Goal: Task Accomplishment & Management: Use online tool/utility

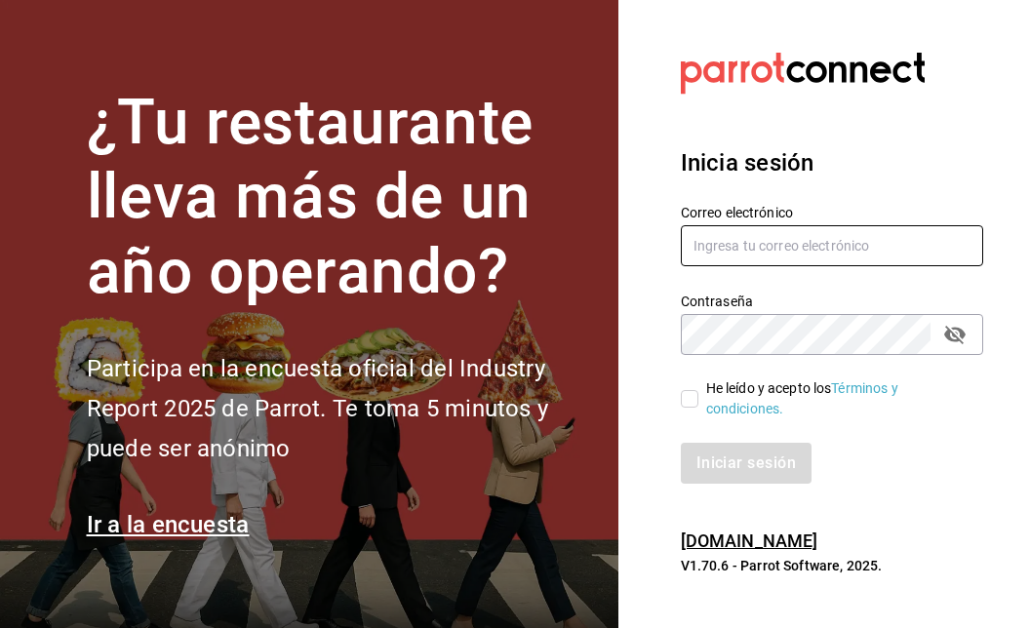
click at [749, 251] on input "text" at bounding box center [832, 245] width 302 height 41
type input "[PERSON_NAME][EMAIL_ADDRESS][PERSON_NAME][DOMAIN_NAME]"
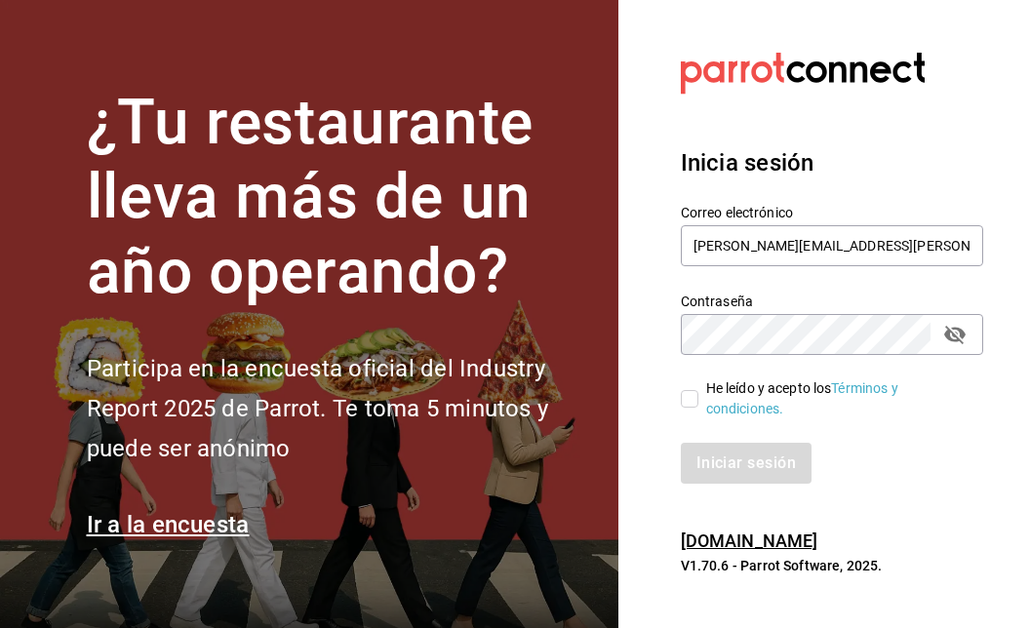
click at [694, 401] on input "He leído y acepto los Términos y condiciones." at bounding box center [690, 399] width 18 height 18
checkbox input "true"
click at [769, 479] on button "Iniciar sesión" at bounding box center [747, 463] width 133 height 41
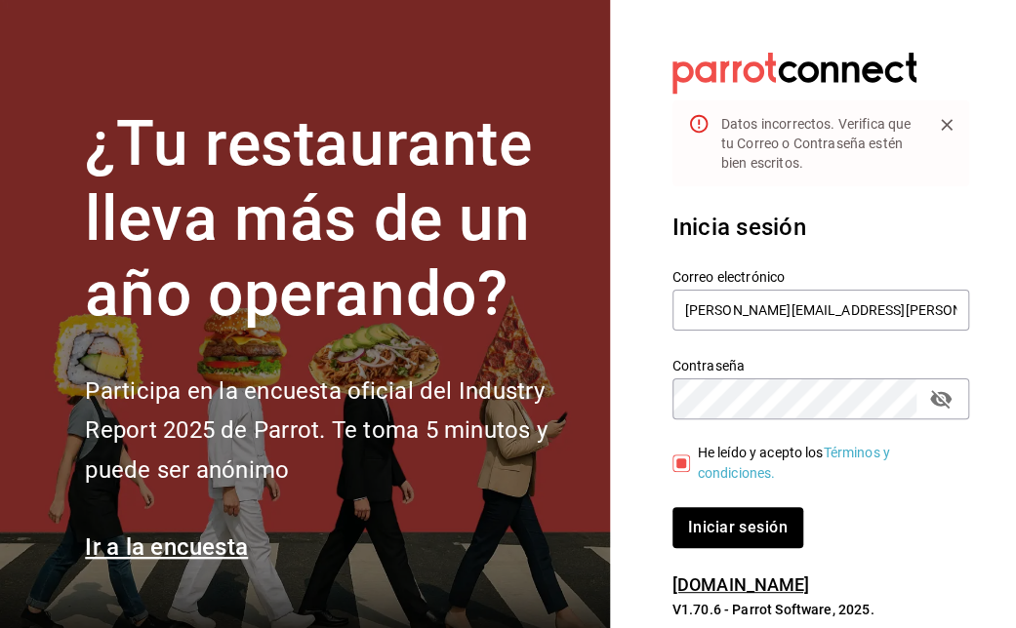
click at [939, 405] on icon "passwordField" at bounding box center [940, 399] width 21 height 19
click at [672, 507] on button "Iniciar sesión" at bounding box center [737, 527] width 131 height 41
click at [805, 309] on input "[PERSON_NAME][EMAIL_ADDRESS][PERSON_NAME][DOMAIN_NAME]" at bounding box center [820, 310] width 297 height 41
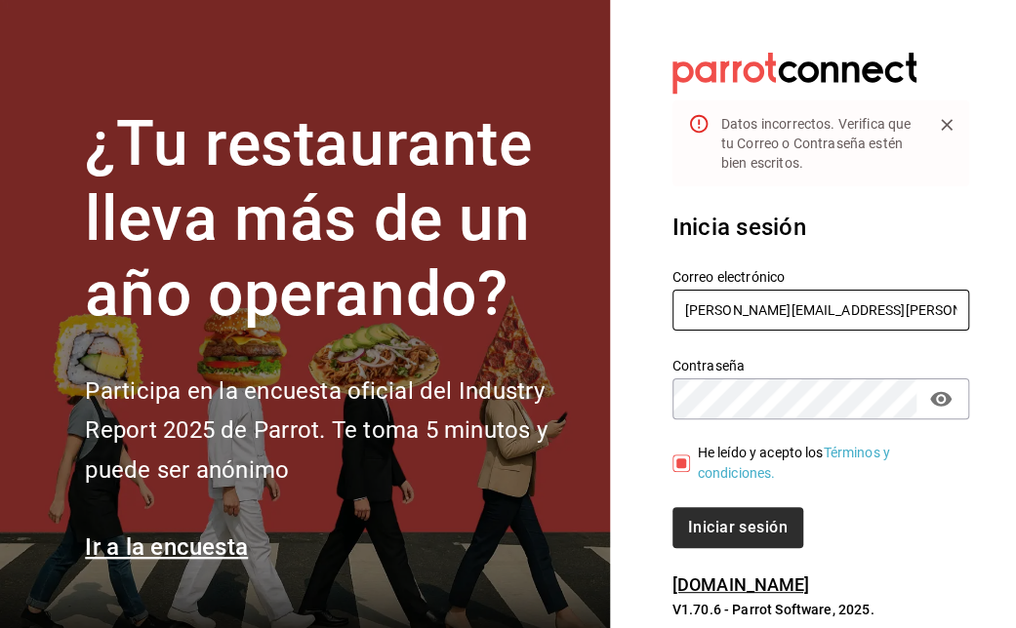
type input "[PERSON_NAME][EMAIL_ADDRESS][PERSON_NAME][DOMAIN_NAME]"
click at [733, 524] on button "Iniciar sesión" at bounding box center [738, 527] width 133 height 41
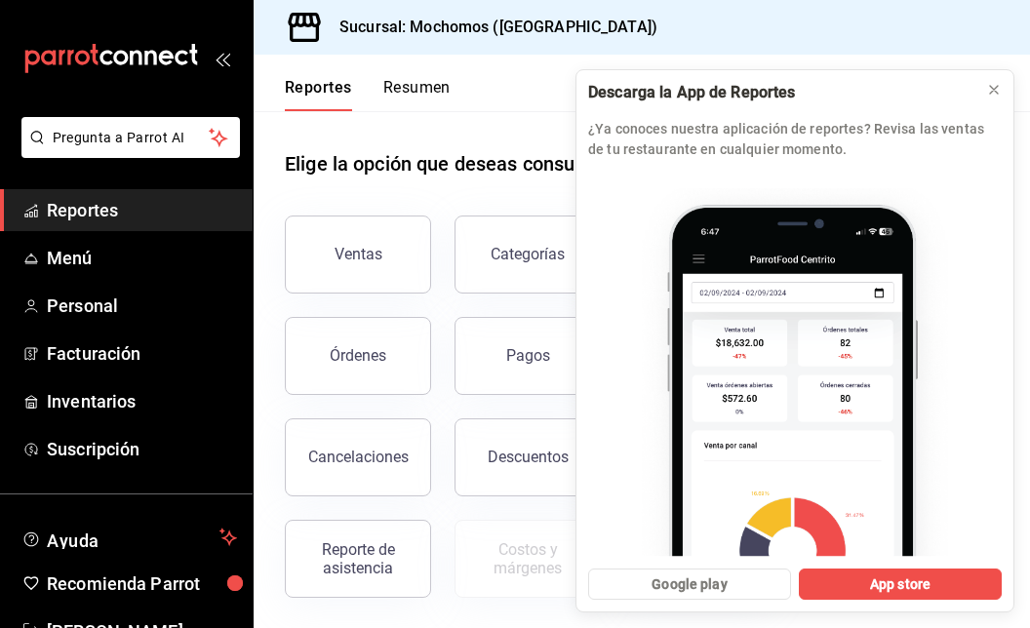
click at [67, 212] on span "Reportes" at bounding box center [142, 210] width 190 height 26
click at [353, 243] on button "Ventas" at bounding box center [358, 255] width 146 height 78
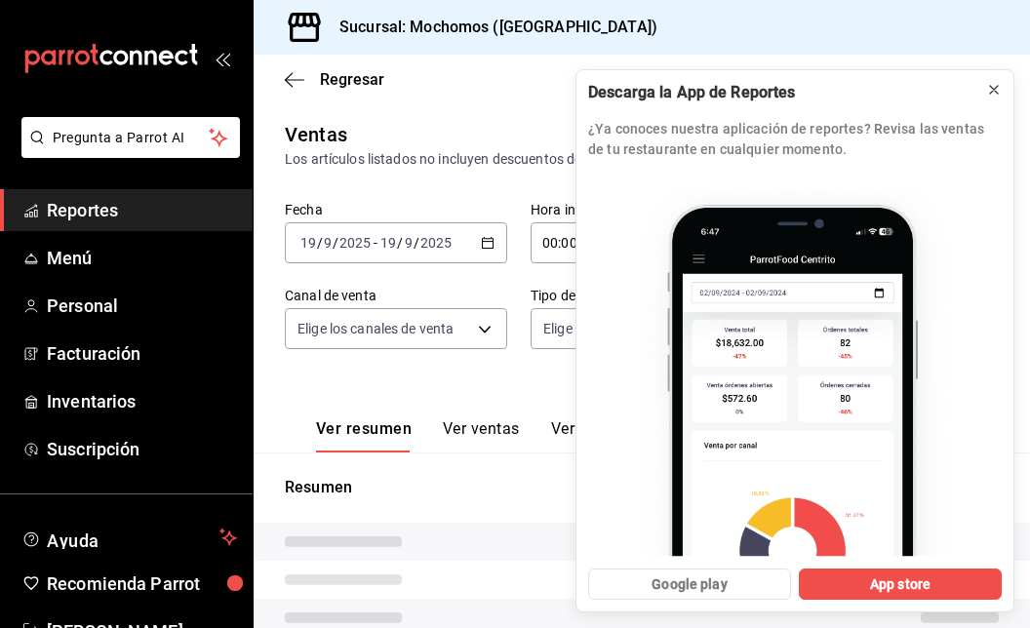
click at [997, 96] on icon at bounding box center [994, 90] width 16 height 16
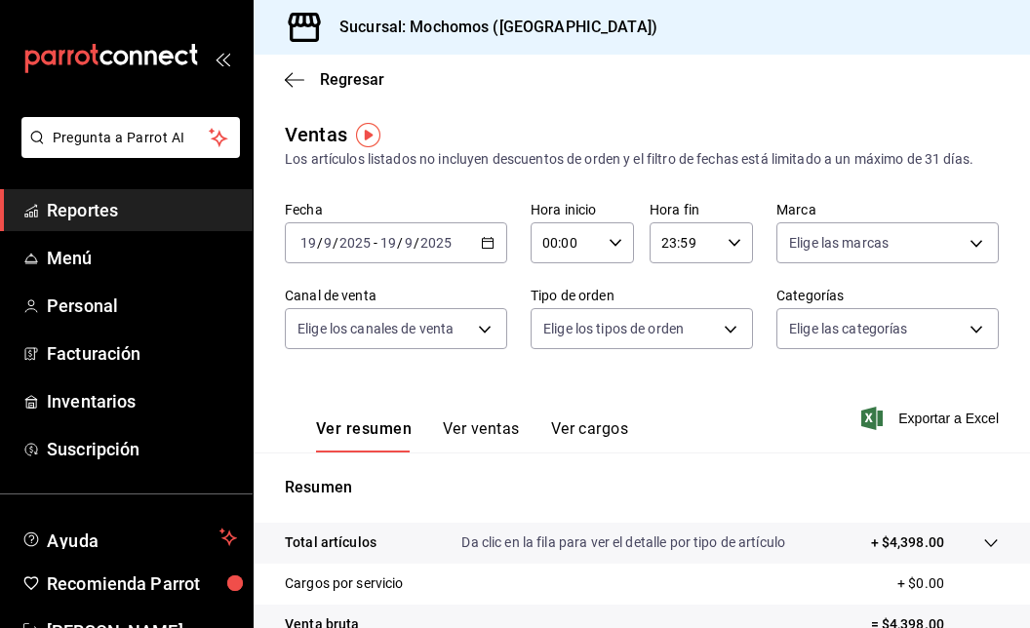
click at [483, 243] on icon "button" at bounding box center [488, 243] width 14 height 14
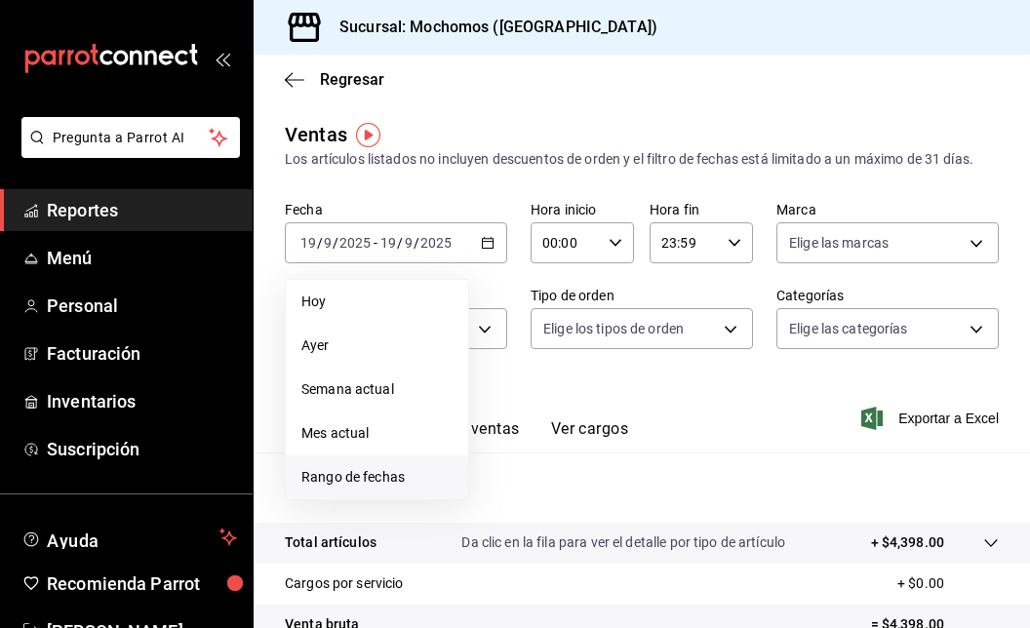
click at [323, 480] on span "Rango de fechas" at bounding box center [376, 477] width 151 height 20
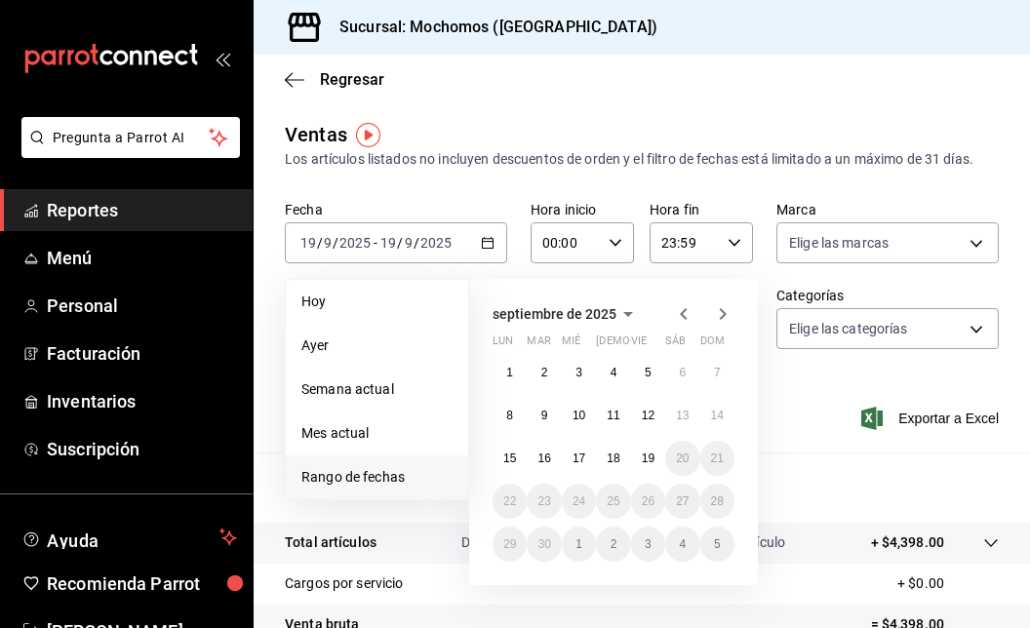
click at [683, 316] on icon "button" at bounding box center [683, 314] width 7 height 12
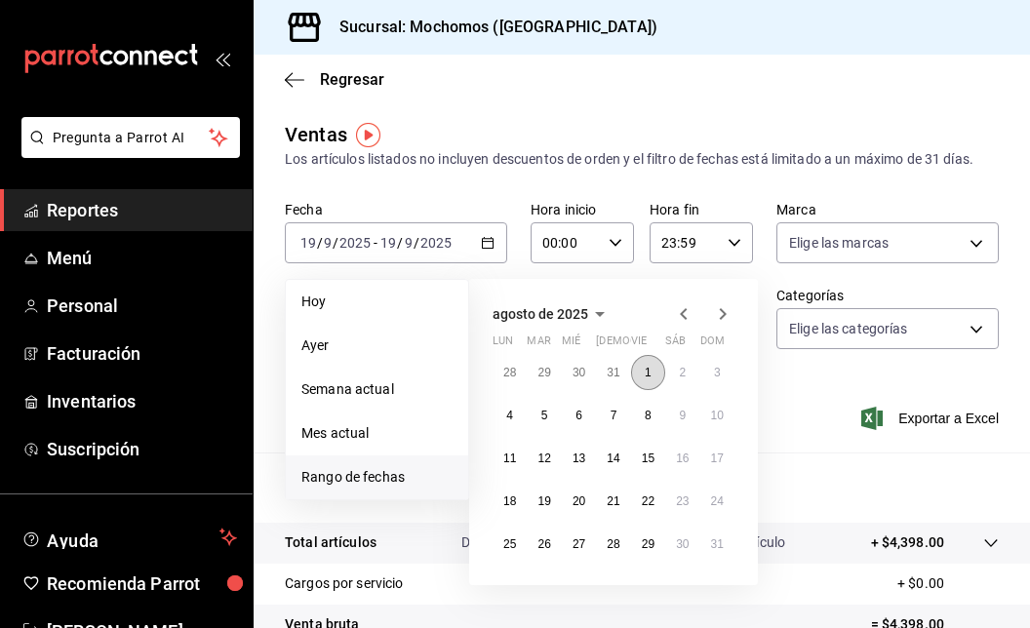
click at [650, 361] on button "1" at bounding box center [648, 372] width 34 height 35
click at [634, 546] on button "29" at bounding box center [648, 544] width 34 height 35
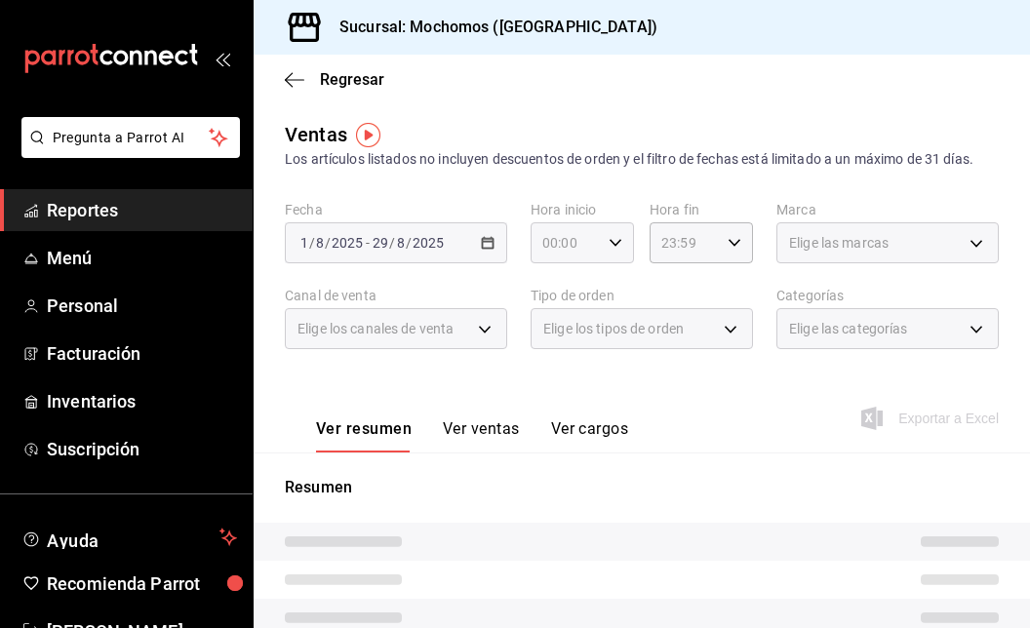
click at [613, 245] on icon "button" at bounding box center [616, 243] width 14 height 14
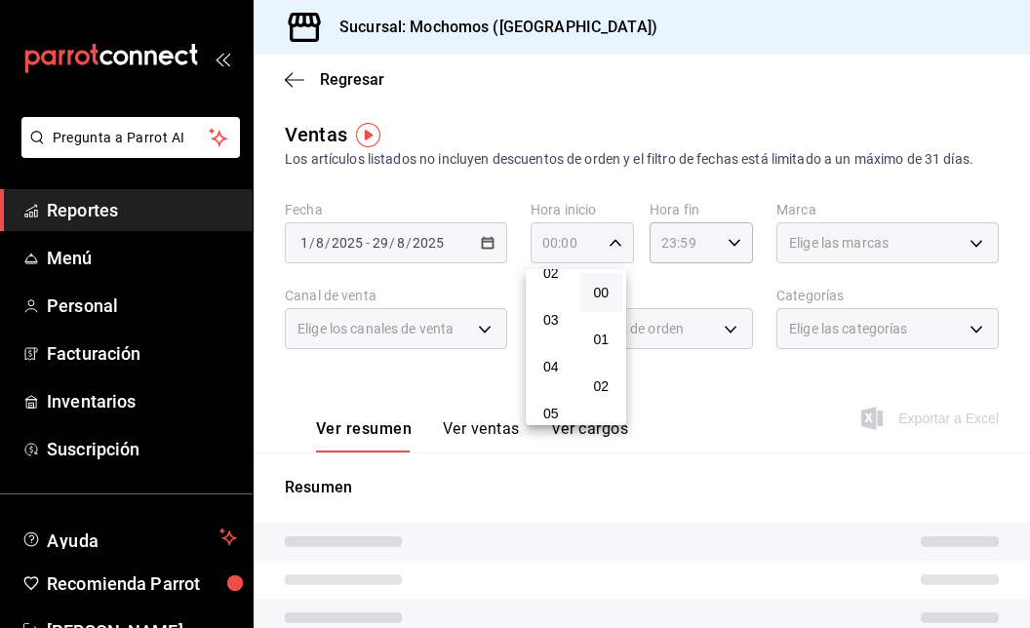
scroll to position [113, 0]
click at [550, 407] on span "05" at bounding box center [551, 414] width 20 height 16
type input "05:00"
click at [545, 406] on span "05" at bounding box center [551, 414] width 20 height 16
click at [550, 416] on span "05" at bounding box center [551, 414] width 20 height 16
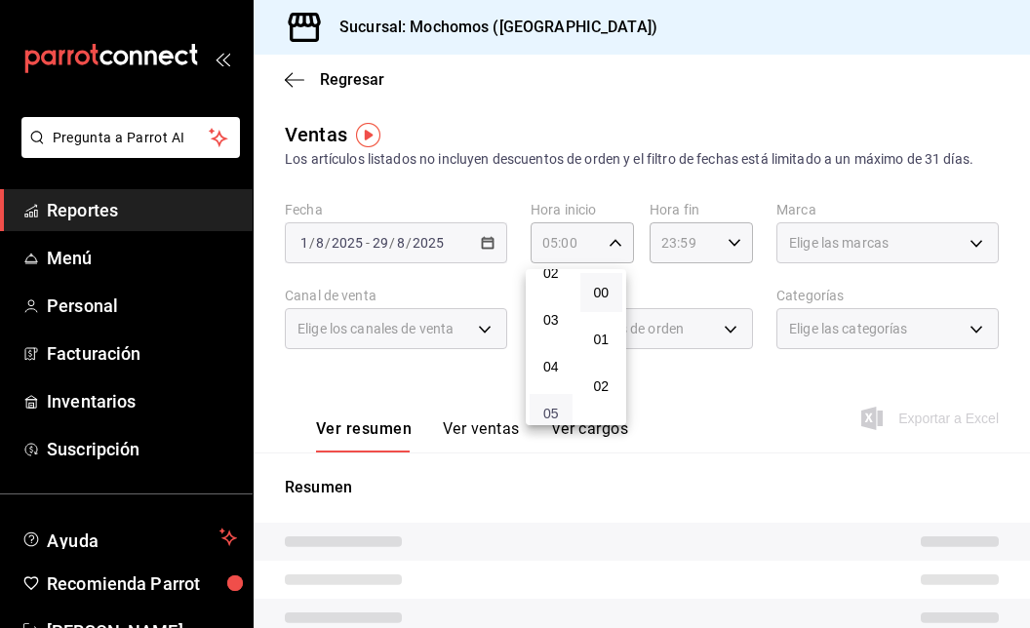
click at [552, 413] on span "05" at bounding box center [551, 414] width 20 height 16
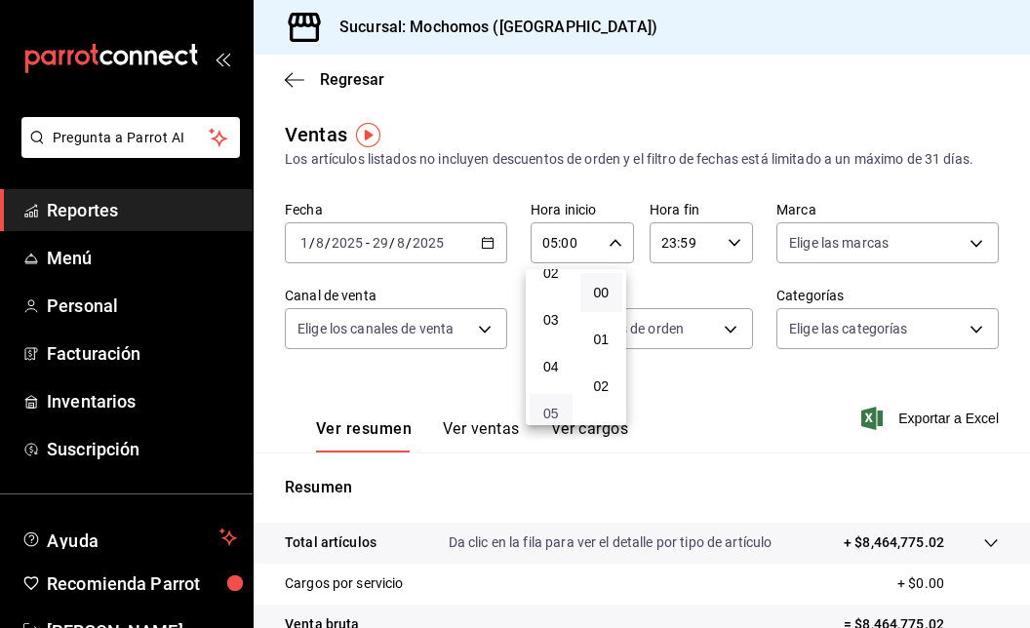
click at [554, 406] on span "05" at bounding box center [551, 414] width 20 height 16
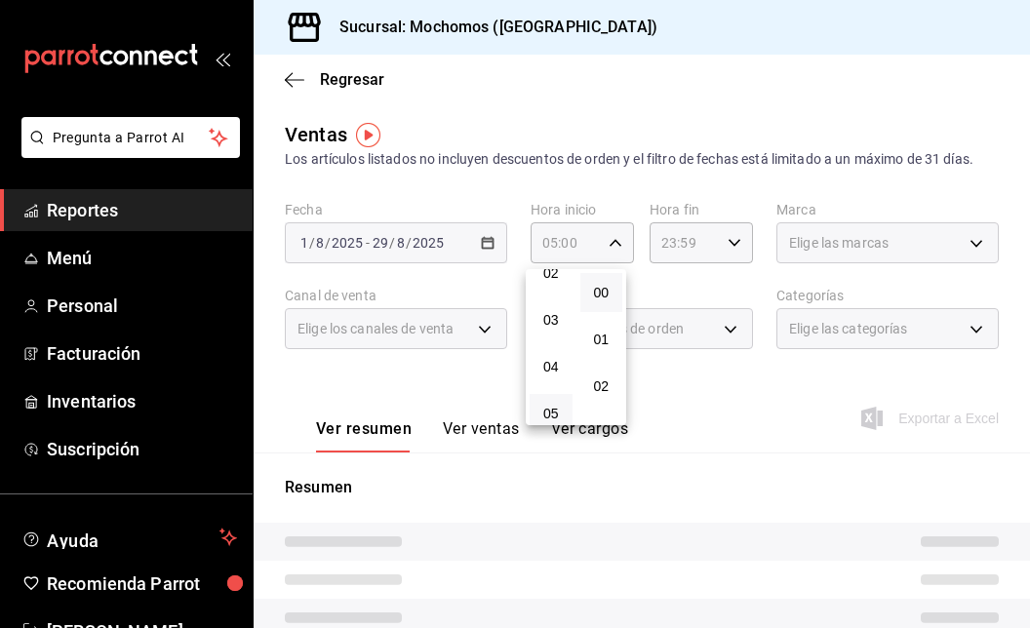
click at [724, 242] on div at bounding box center [515, 314] width 1030 height 628
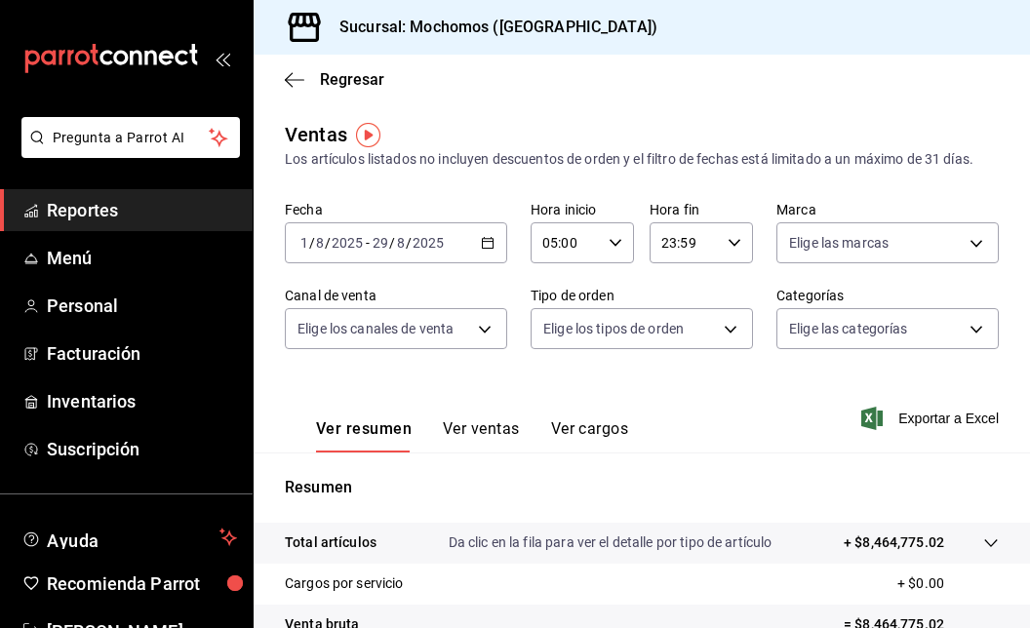
click at [728, 244] on icon "button" at bounding box center [735, 243] width 14 height 14
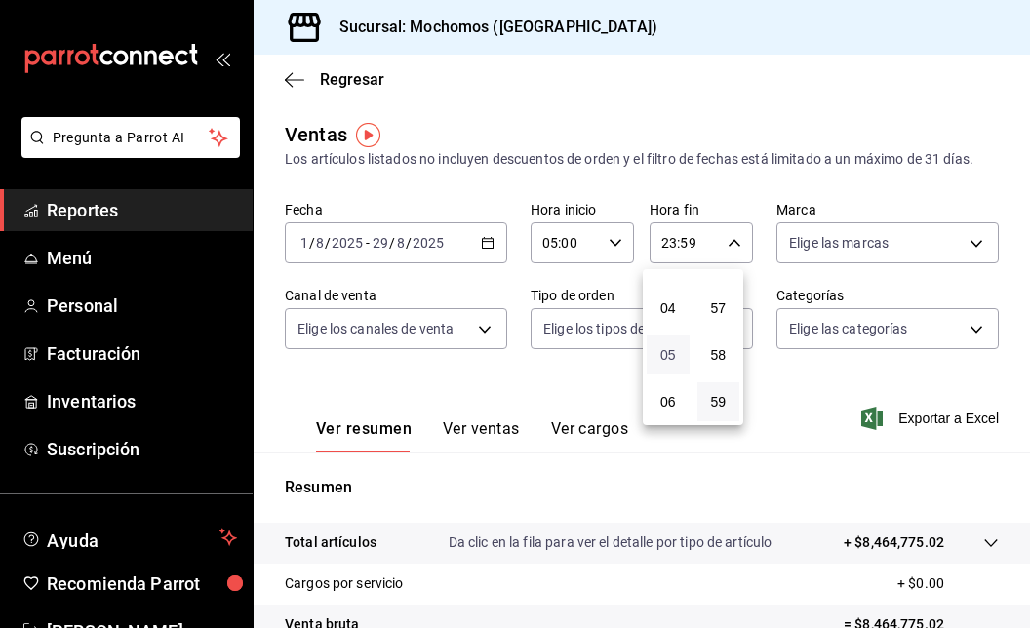
click at [671, 351] on span "05" at bounding box center [669, 355] width 20 height 16
click at [720, 291] on span "00" at bounding box center [719, 293] width 20 height 16
type input "05:00"
click at [490, 253] on div at bounding box center [515, 314] width 1030 height 628
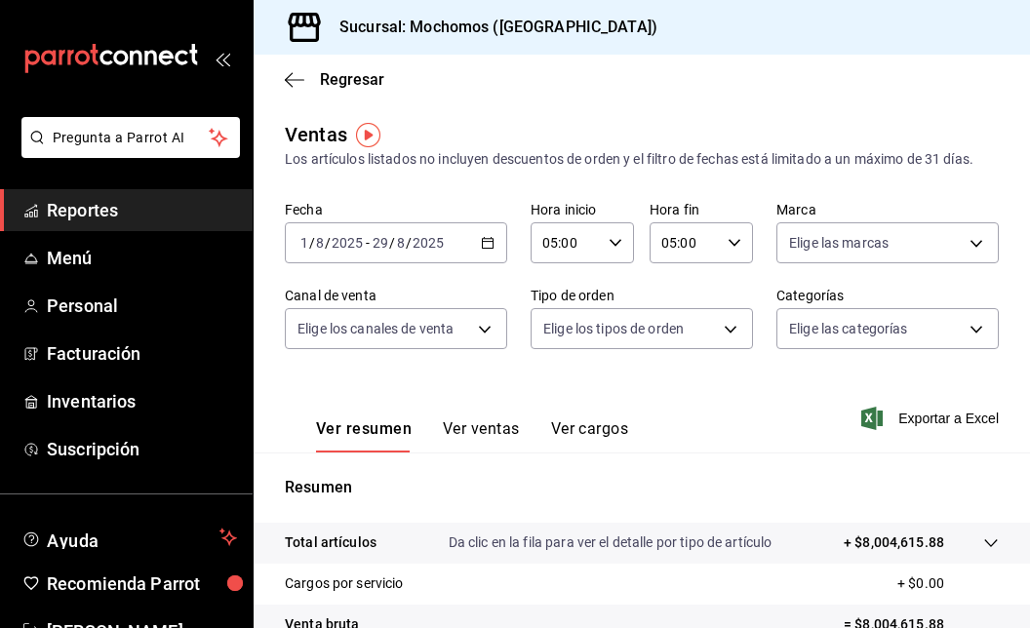
click at [482, 243] on icon "button" at bounding box center [488, 243] width 14 height 14
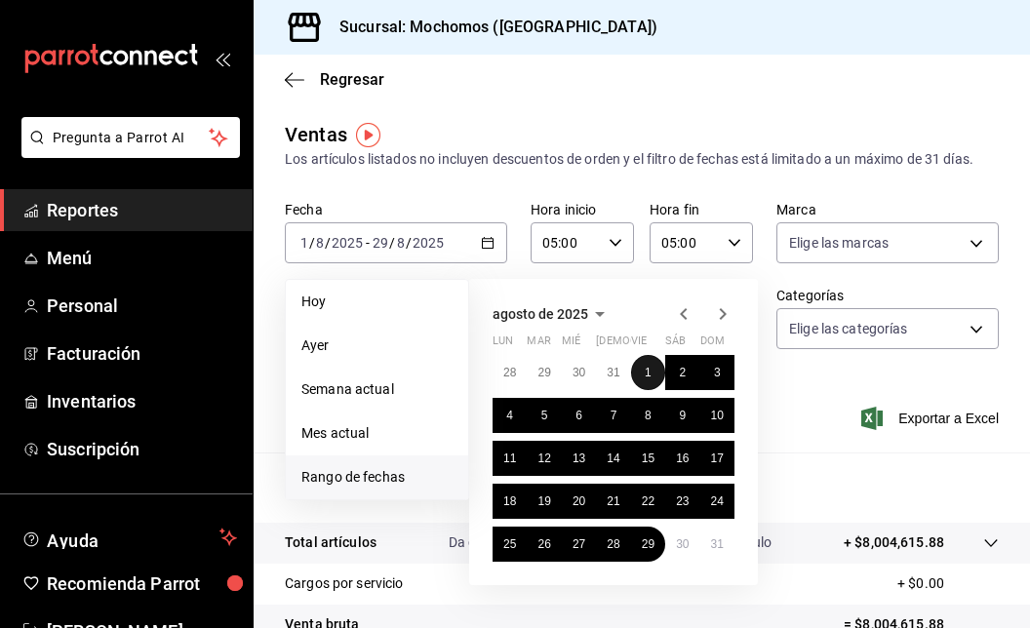
click at [648, 372] on abbr "1" at bounding box center [648, 373] width 7 height 14
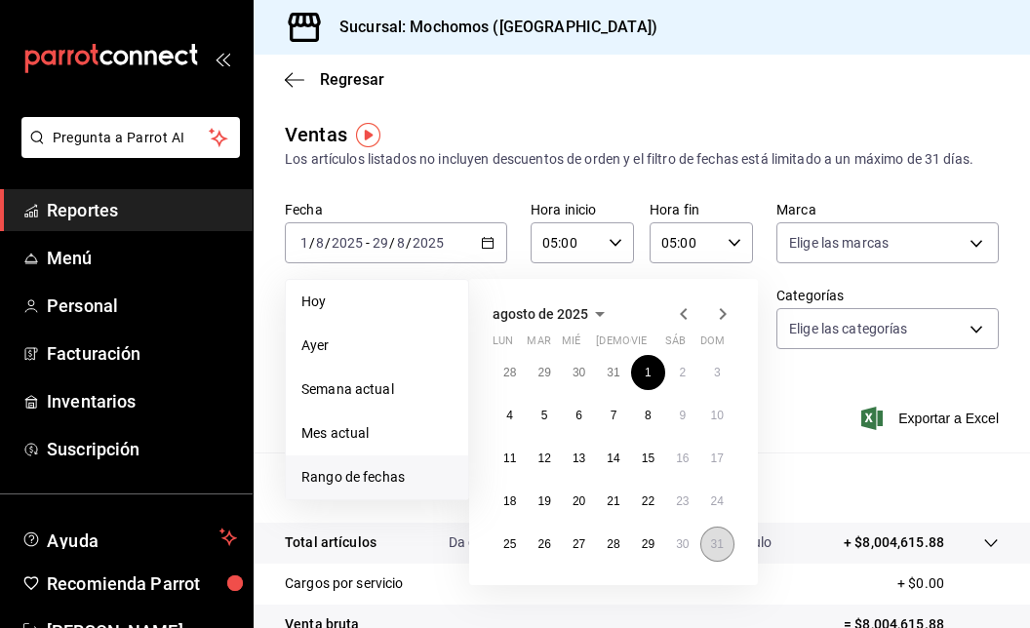
click at [716, 543] on abbr "31" at bounding box center [717, 545] width 13 height 14
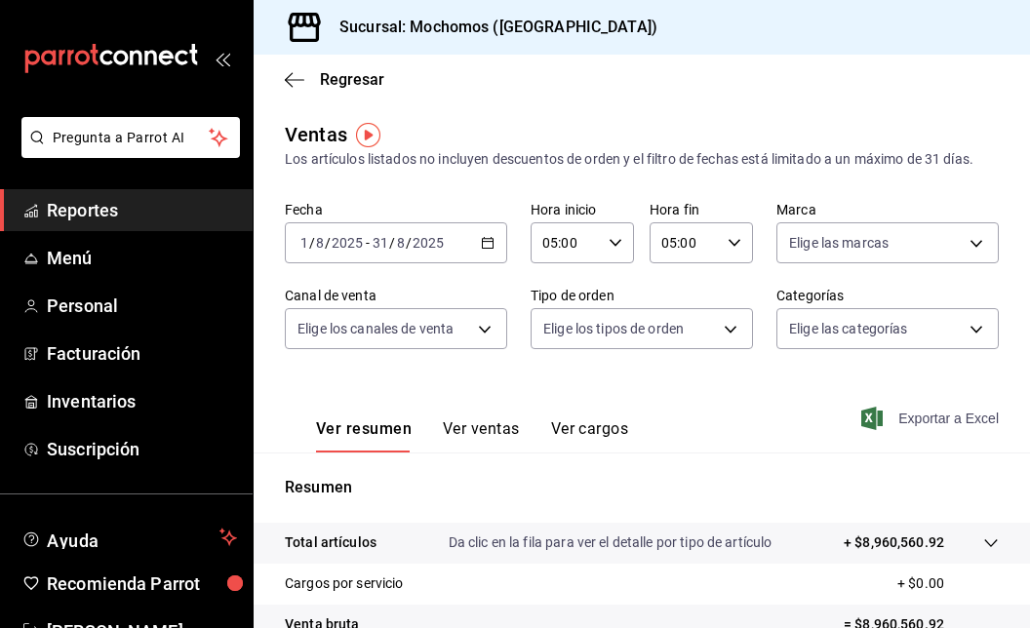
click at [911, 419] on span "Exportar a Excel" at bounding box center [932, 418] width 134 height 23
